Goal: Go to known website: Go to known website

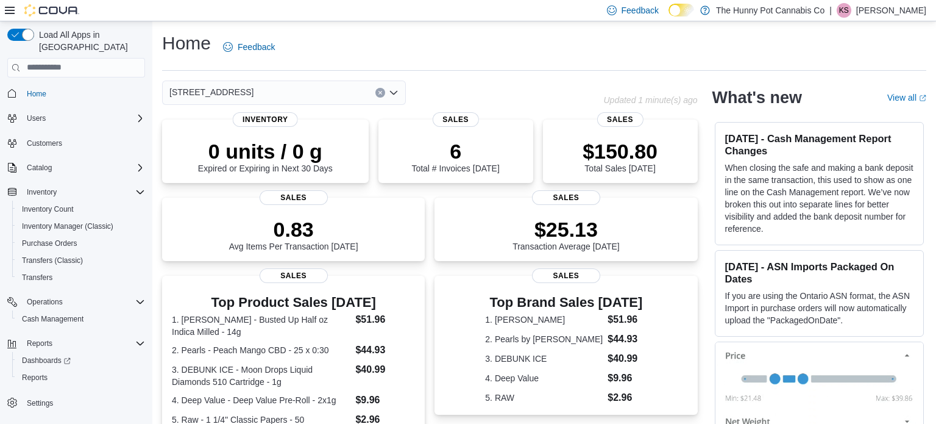
click at [880, 5] on p "[PERSON_NAME]" at bounding box center [891, 10] width 70 height 15
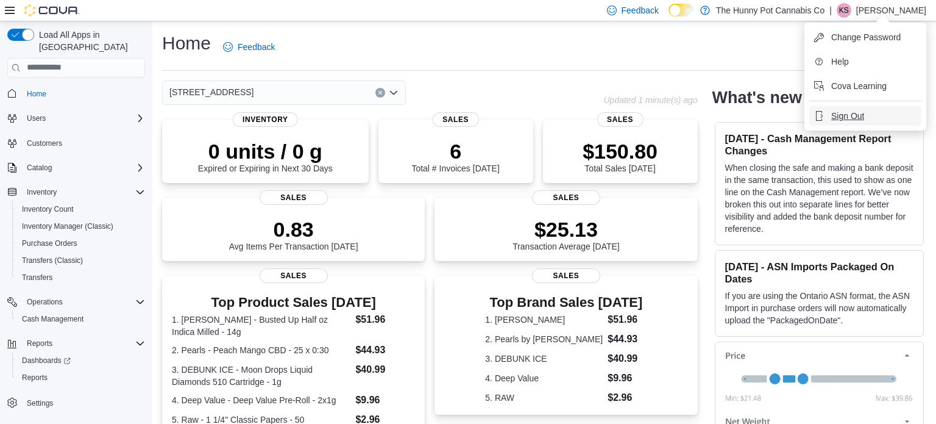
click at [820, 116] on icon "button" at bounding box center [819, 116] width 10 height 10
